Goal: Information Seeking & Learning: Find specific page/section

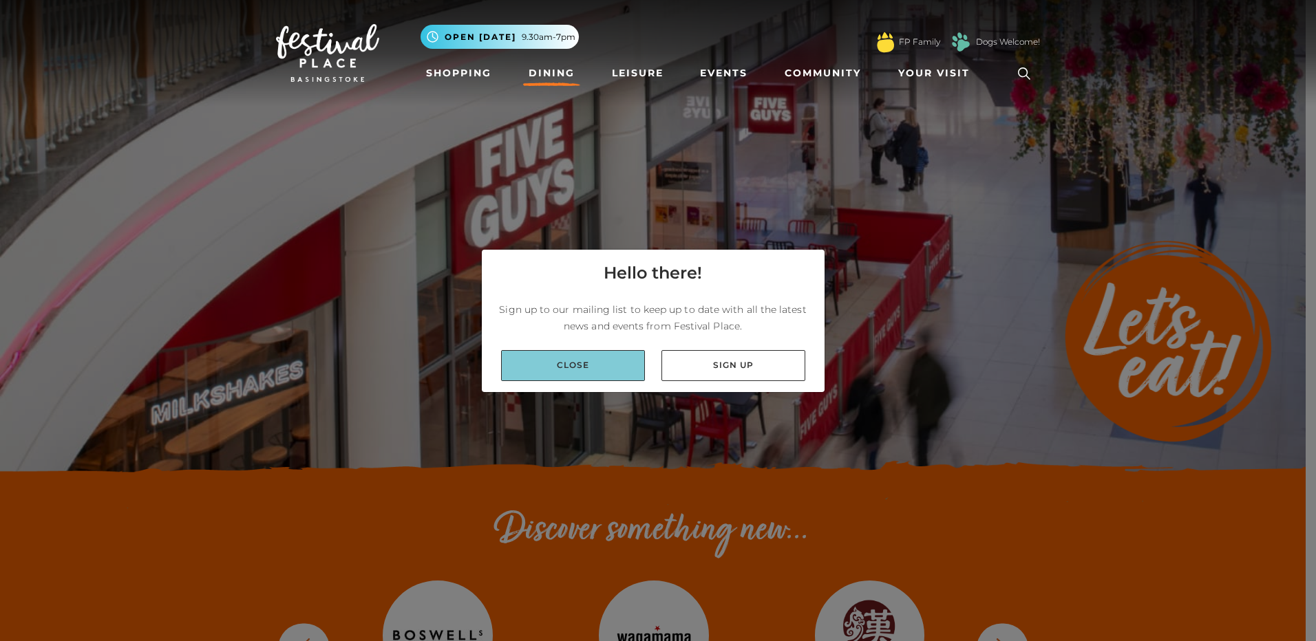
click at [573, 376] on link "Close" at bounding box center [573, 365] width 144 height 31
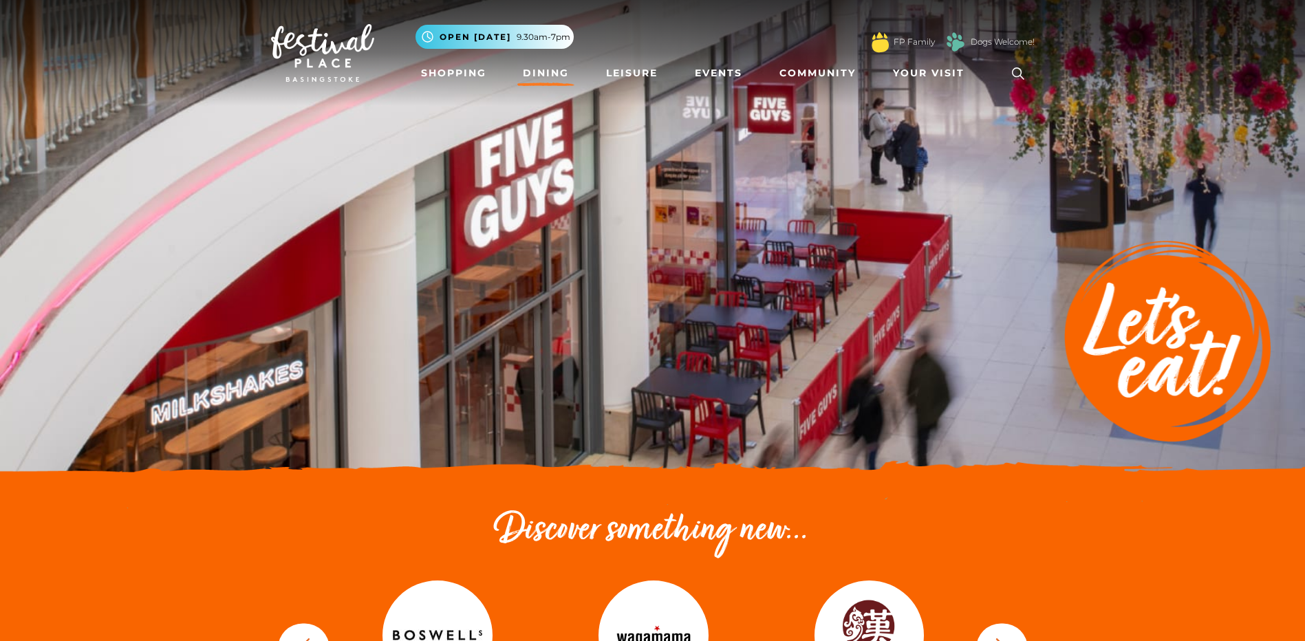
click at [542, 70] on link "Dining" at bounding box center [545, 73] width 57 height 25
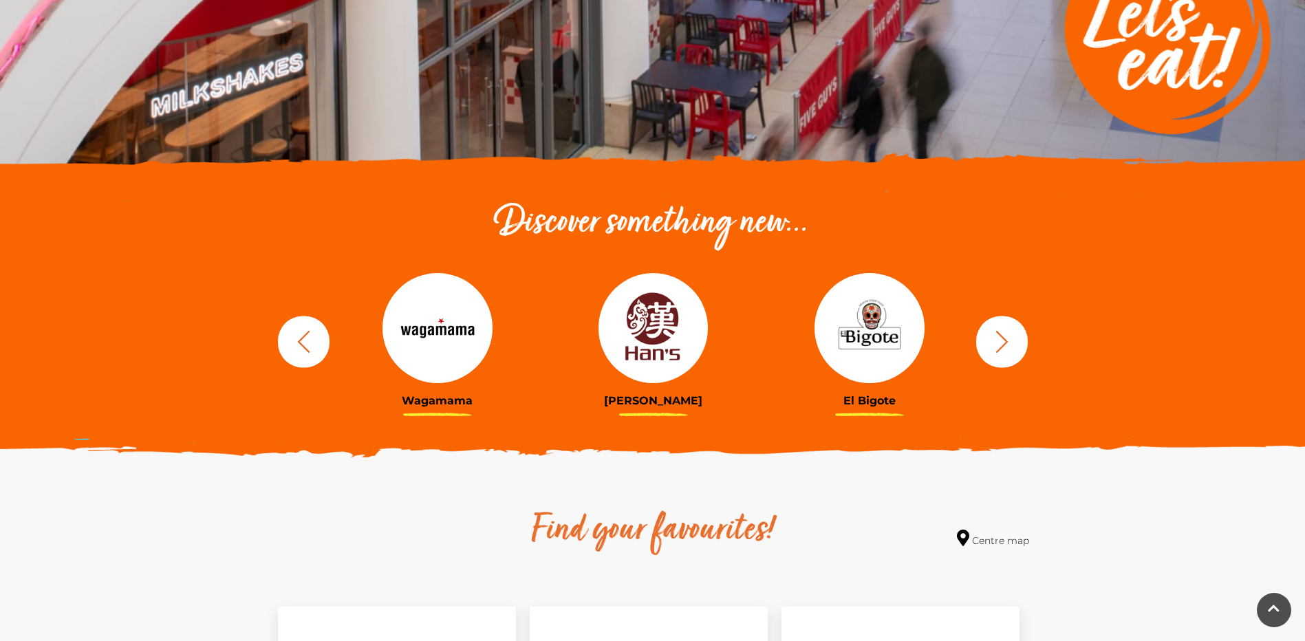
scroll to position [344, 0]
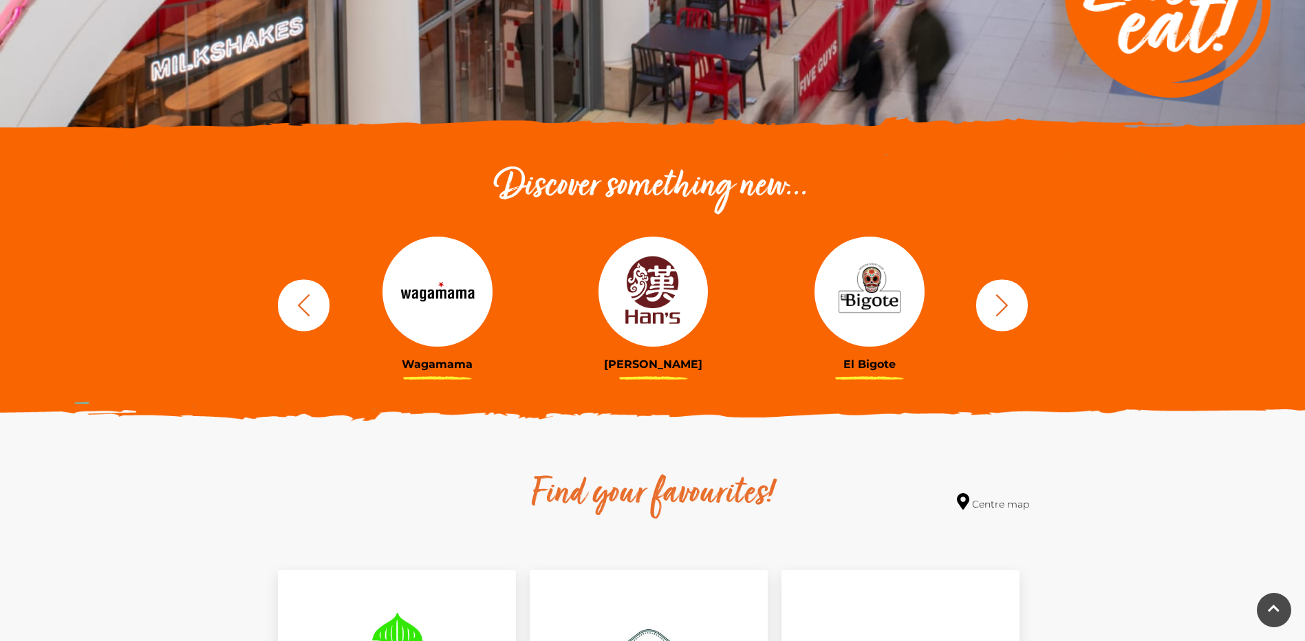
click at [1003, 299] on icon "button" at bounding box center [1002, 304] width 25 height 25
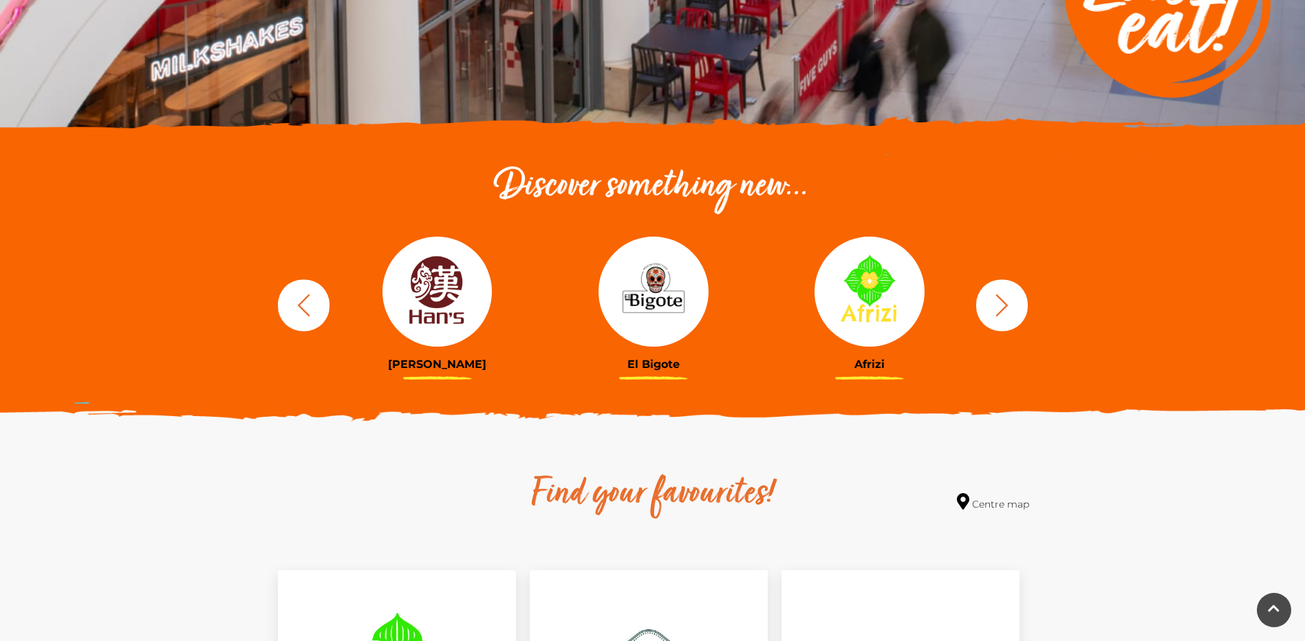
click at [1003, 299] on icon "button" at bounding box center [1002, 304] width 25 height 25
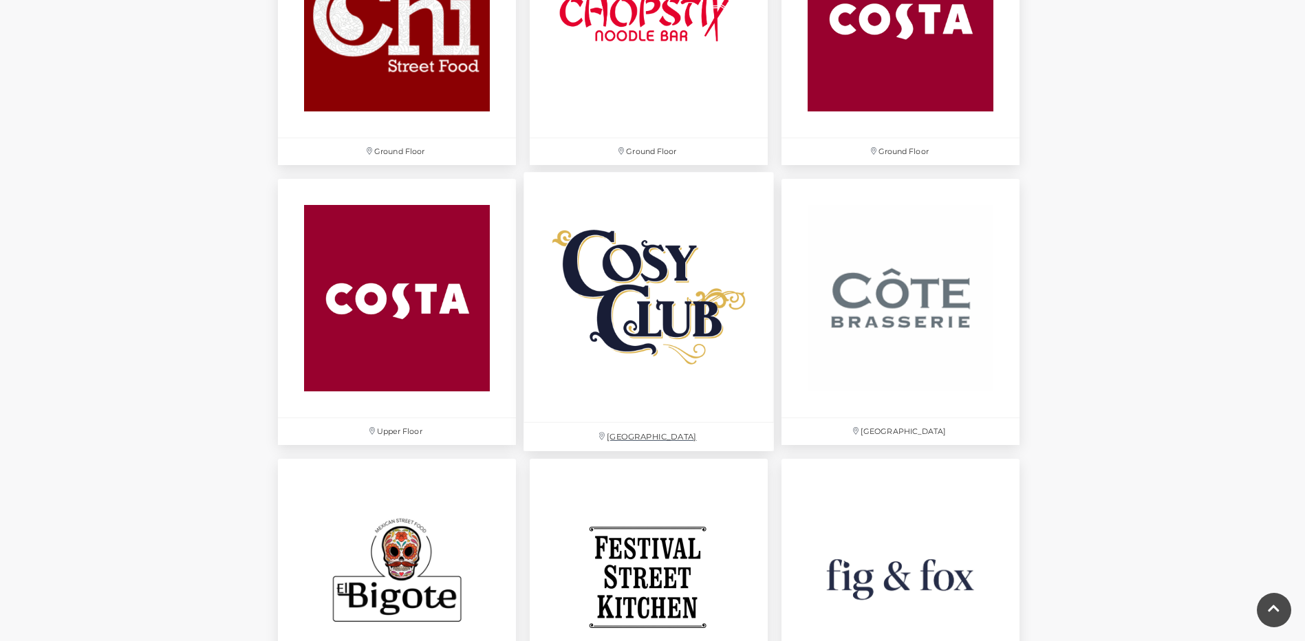
scroll to position [1858, 0]
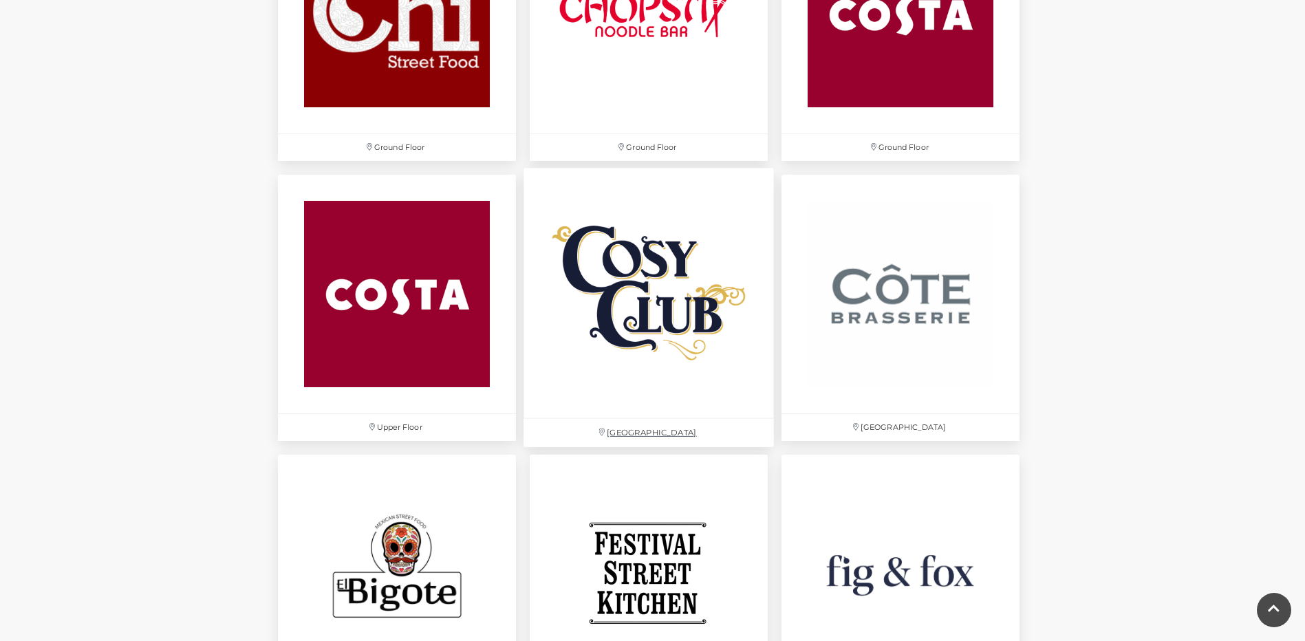
click at [714, 332] on img at bounding box center [649, 294] width 250 height 250
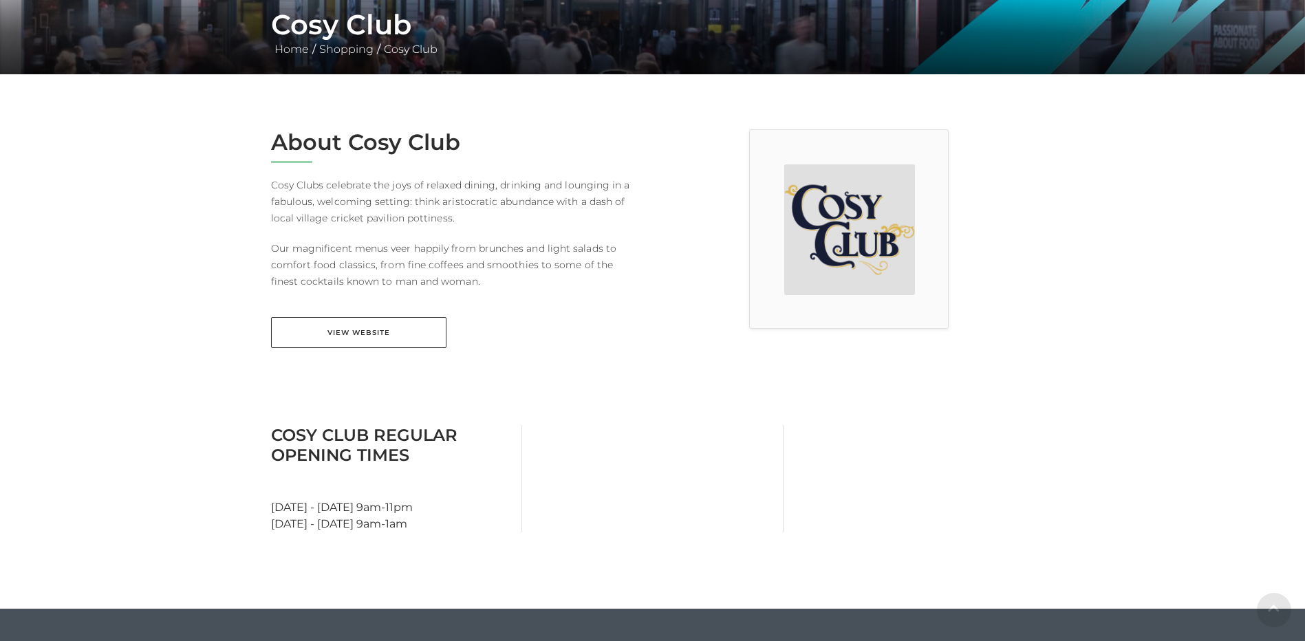
scroll to position [275, 0]
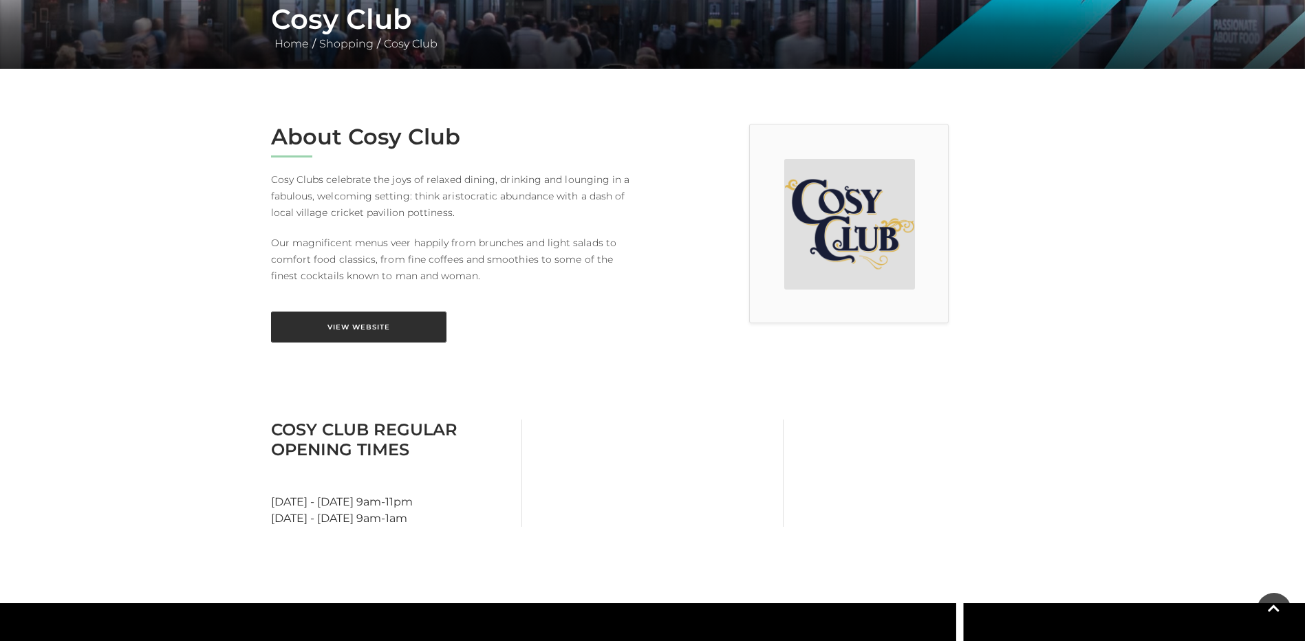
click at [374, 327] on link "View Website" at bounding box center [358, 327] width 175 height 31
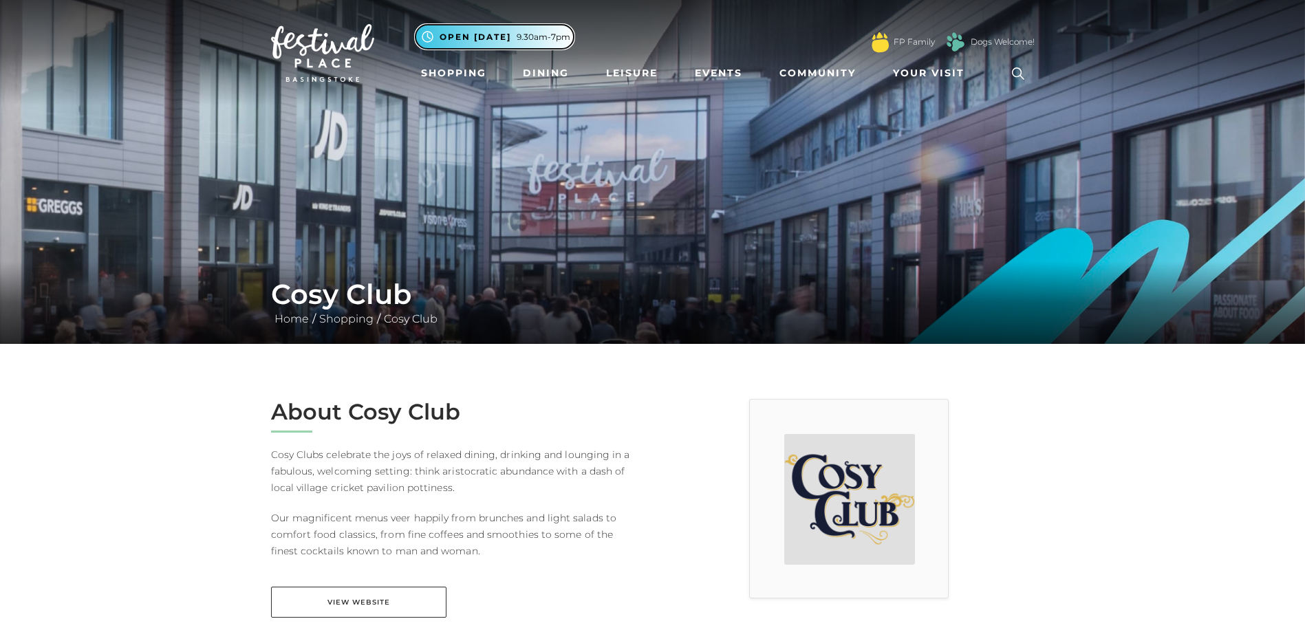
click at [548, 38] on span "9.30am-7pm" at bounding box center [544, 37] width 54 height 12
